Goal: Task Accomplishment & Management: Use online tool/utility

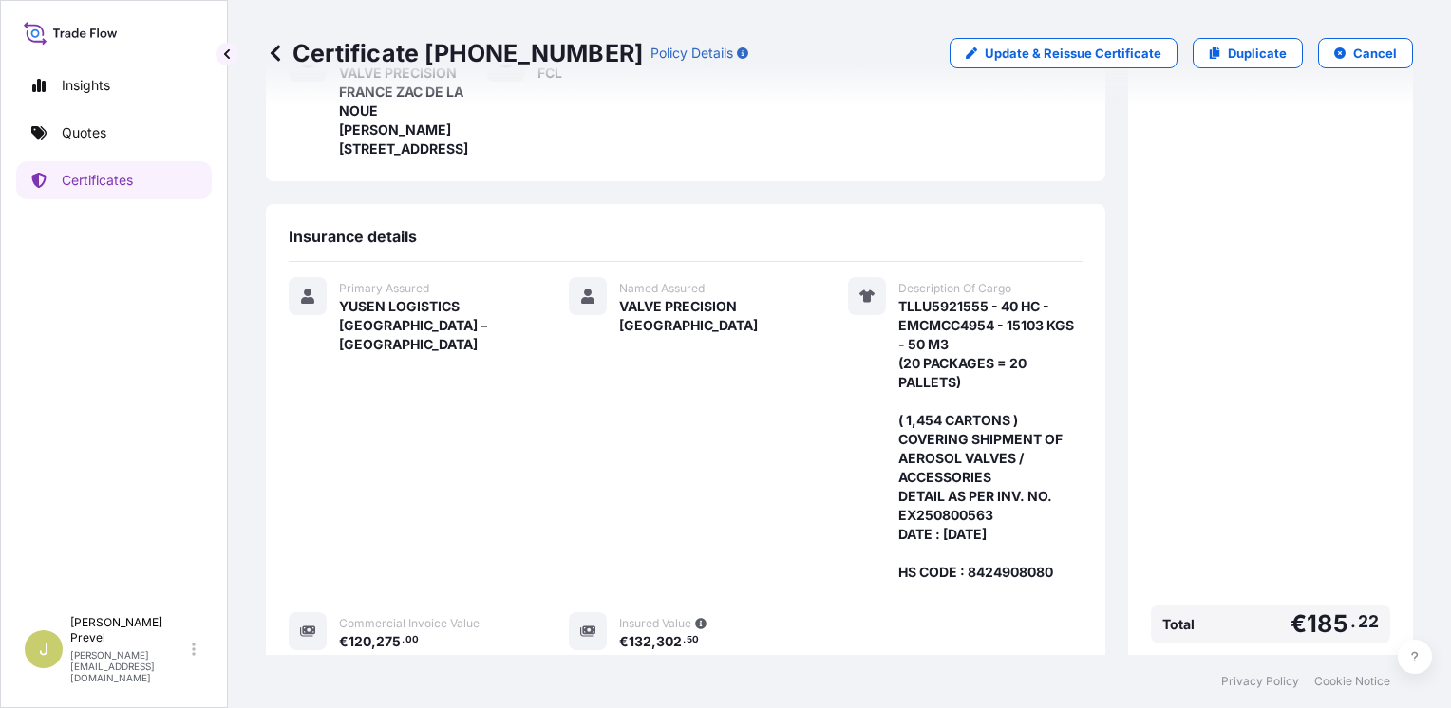
scroll to position [544, 0]
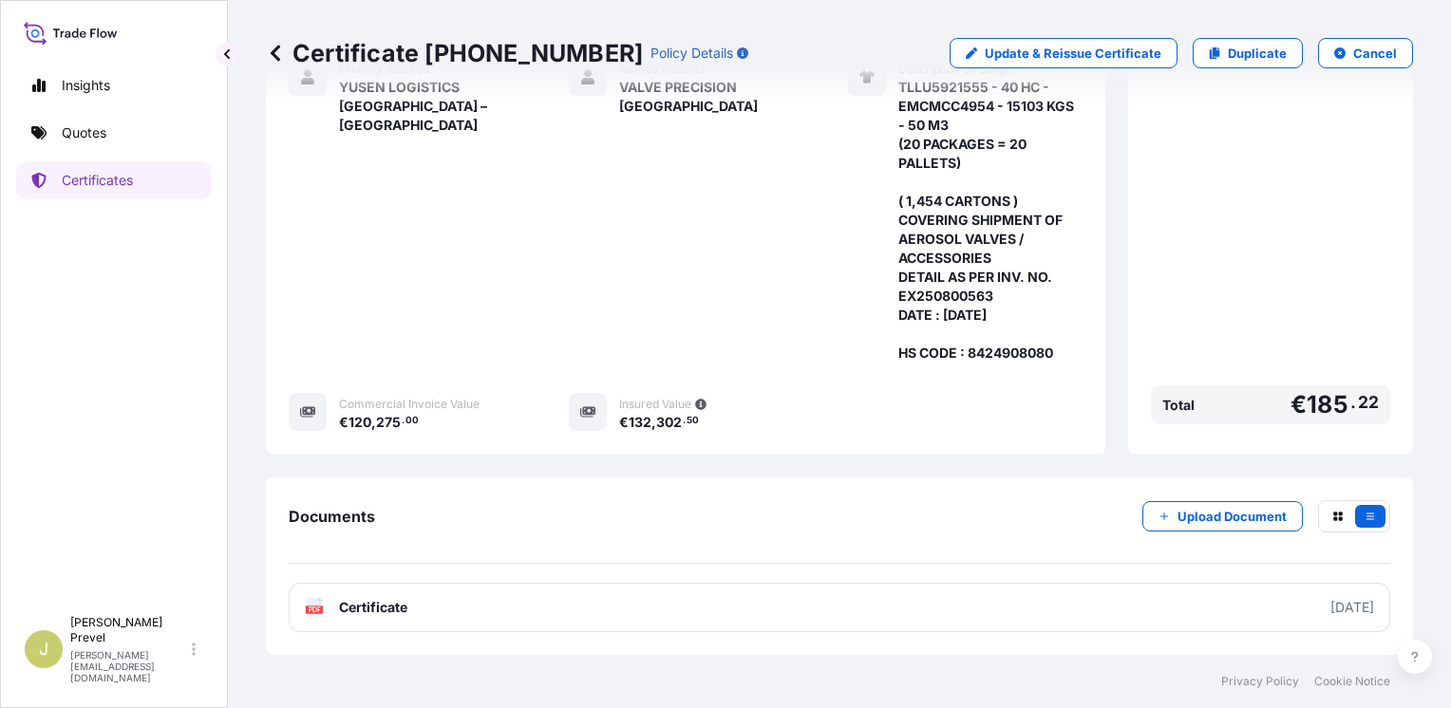
click at [300, 416] on icon at bounding box center [307, 411] width 15 height 10
click at [597, 410] on div at bounding box center [588, 412] width 38 height 38
click at [1024, 50] on p "Update & Reissue Certificate" at bounding box center [1073, 53] width 177 height 19
select select "Road / [GEOGRAPHIC_DATA]"
select select "Sea"
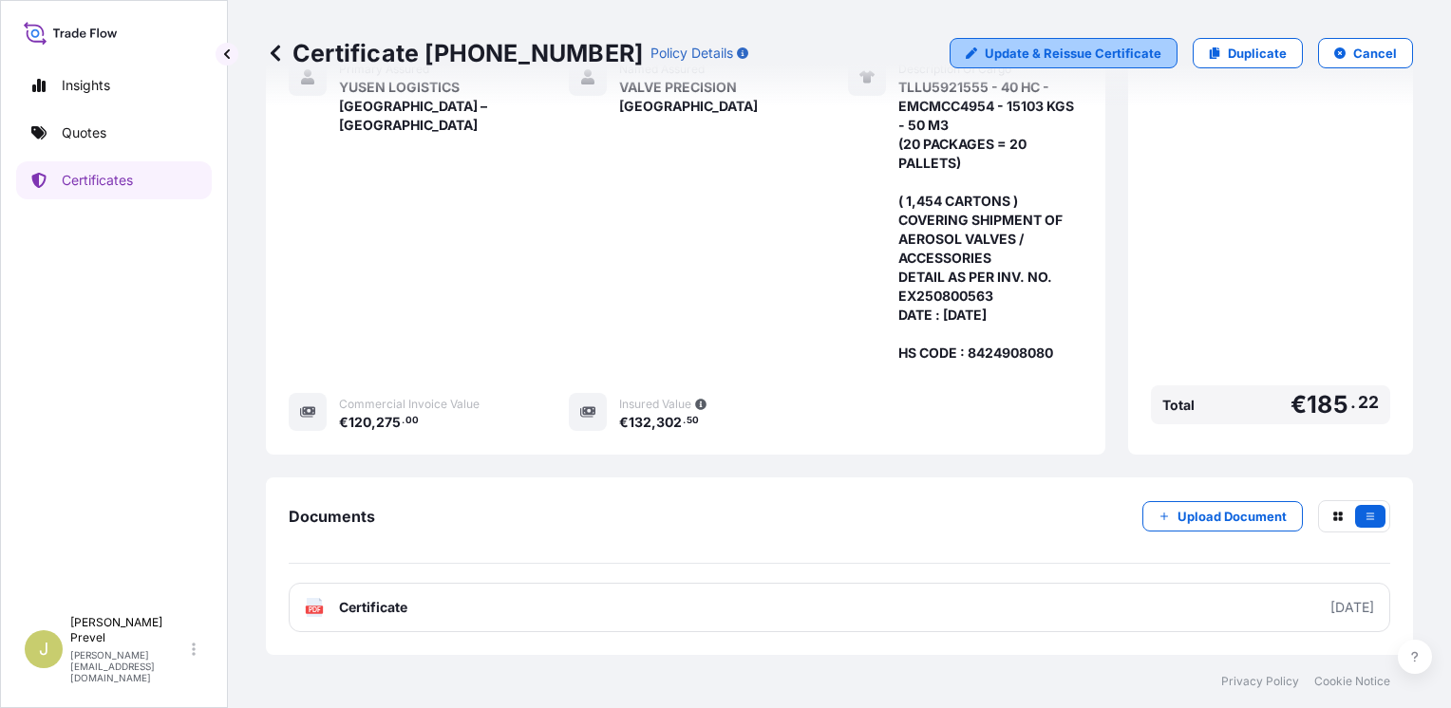
select select "Road / [GEOGRAPHIC_DATA]"
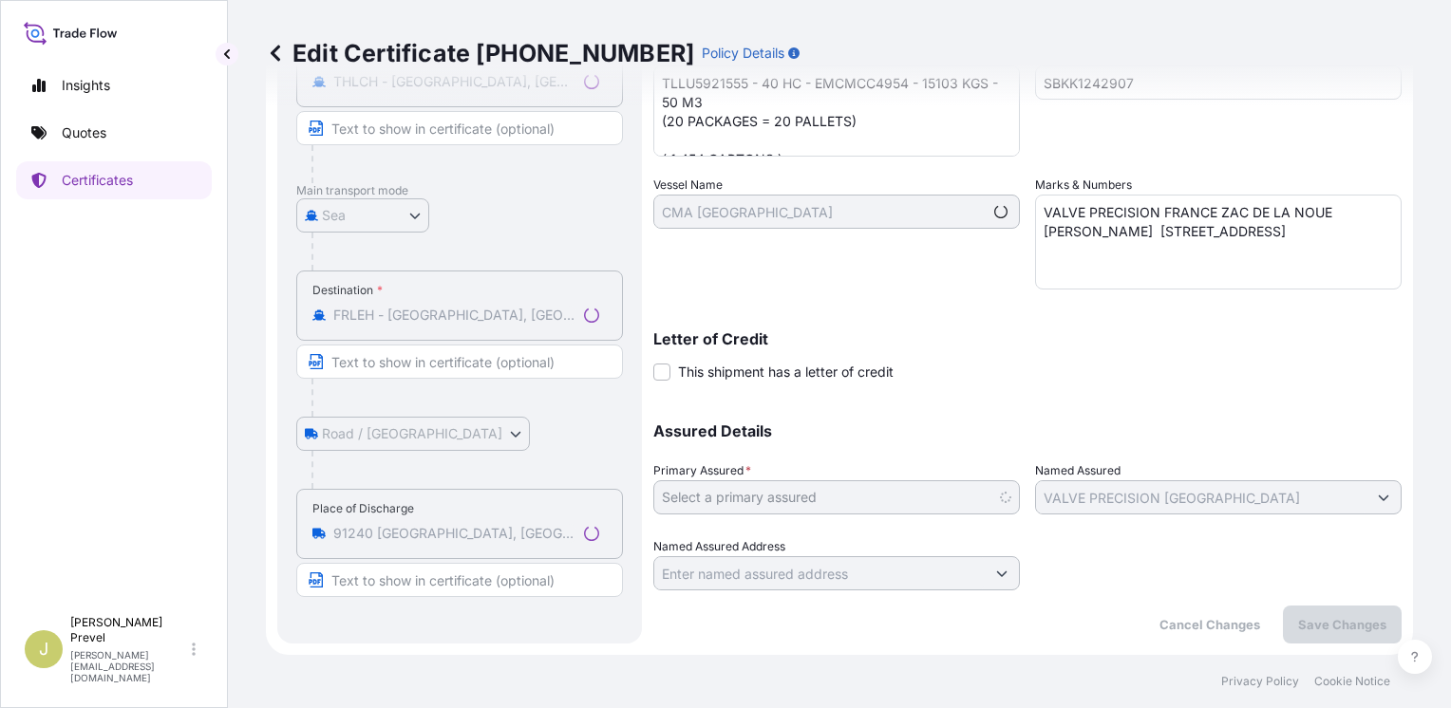
scroll to position [422, 0]
select select "31729"
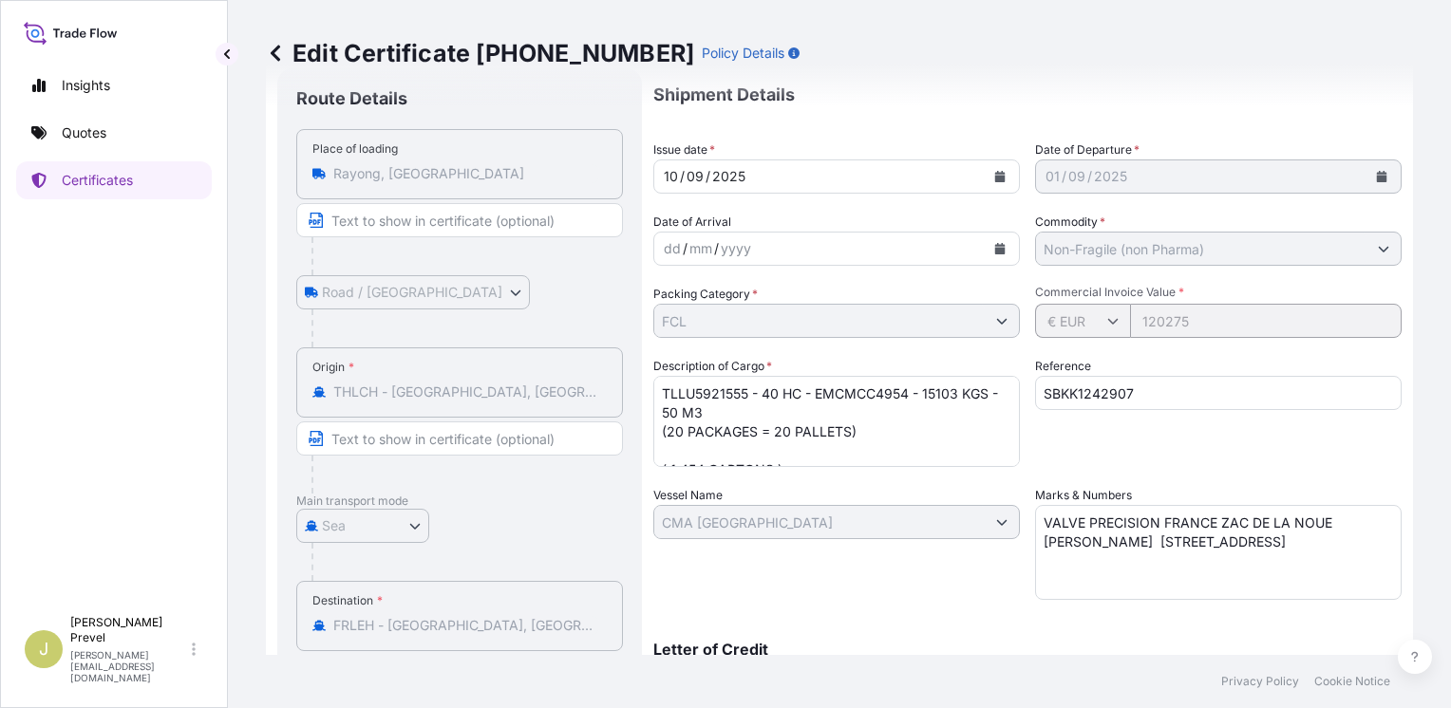
scroll to position [0, 0]
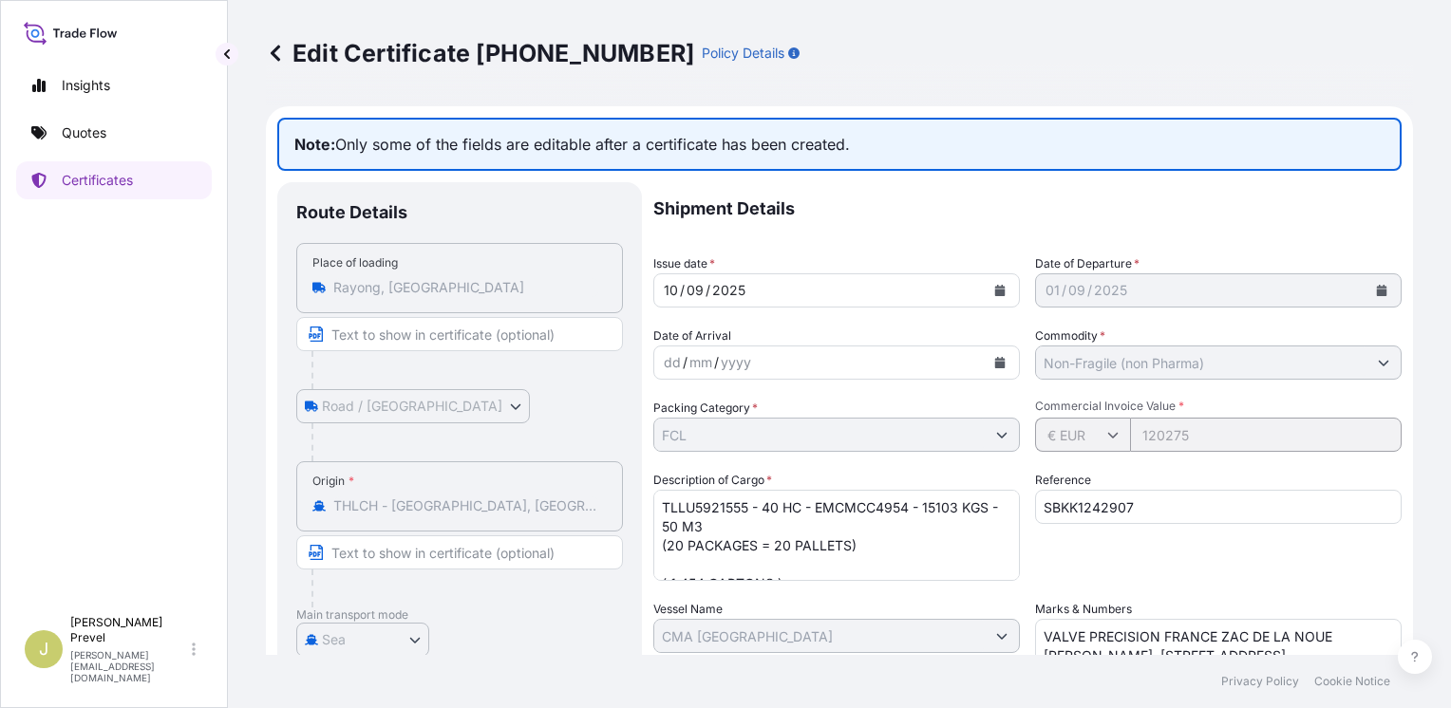
drag, startPoint x: 875, startPoint y: 135, endPoint x: 337, endPoint y: 150, distance: 537.6
click at [337, 150] on p "Note: Only some of the fields are editable after a certificate has been created." at bounding box center [839, 144] width 1124 height 53
drag, startPoint x: 337, startPoint y: 150, endPoint x: 356, endPoint y: 143, distance: 20.1
copy p "Only some of the fields are editable after a certificate has been created."
click at [959, 109] on form "Note: Only some of the fields are editable after a certificate has been created…" at bounding box center [839, 592] width 1147 height 973
